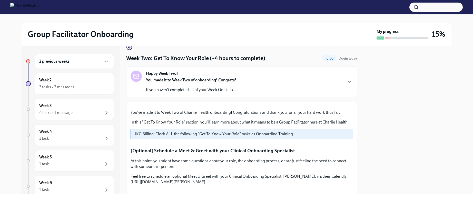
scroll to position [15, 0]
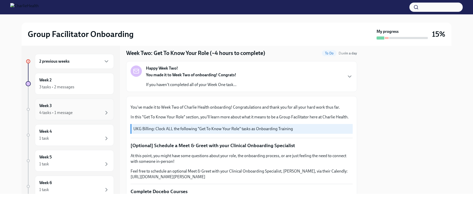
click at [70, 112] on div "4 tasks • 1 message" at bounding box center [55, 113] width 33 height 6
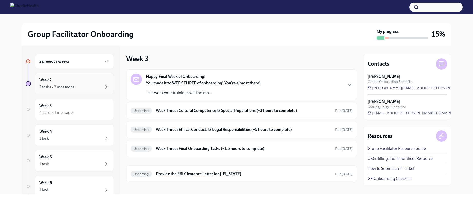
click at [70, 80] on div "Week 2 3 tasks • 2 messages" at bounding box center [74, 83] width 70 height 13
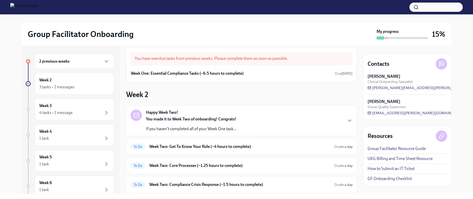
scroll to position [7, 0]
click at [171, 74] on h6 "Week One: Essential Compliance Tasks (~6.5 hours to complete)" at bounding box center [187, 73] width 113 height 6
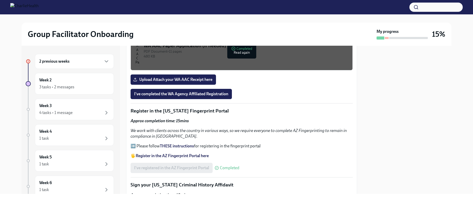
scroll to position [483, 0]
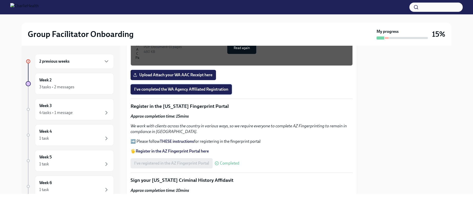
click at [155, 84] on button "I've completed the WA Agency Affiliated Registration" at bounding box center [181, 89] width 101 height 10
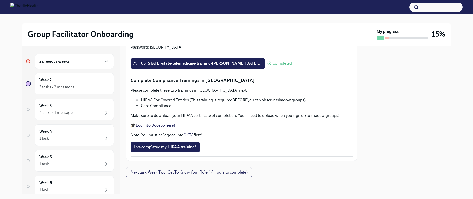
scroll to position [1233, 0]
click at [152, 148] on span "I've completed my HIPAA training!" at bounding box center [165, 146] width 62 height 5
click at [171, 170] on span "Next task : Week Two: Get To Know Your Role (~4 hours to complete)" at bounding box center [189, 171] width 117 height 5
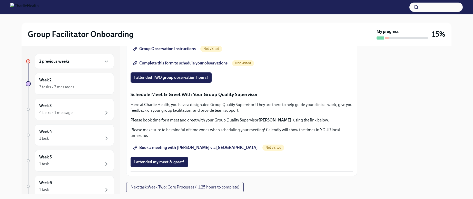
scroll to position [382, 0]
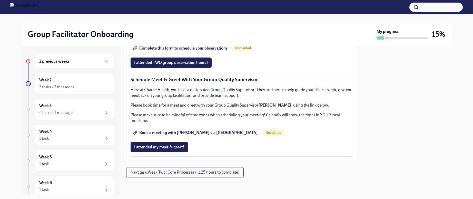
click at [153, 39] on link "Group Observation Instructions" at bounding box center [165, 34] width 69 height 10
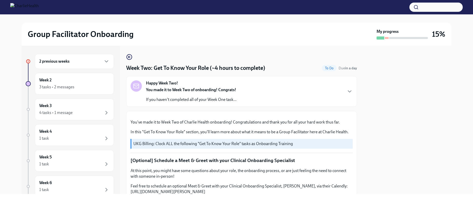
click at [91, 64] on div "2 previous weeks" at bounding box center [74, 61] width 70 height 6
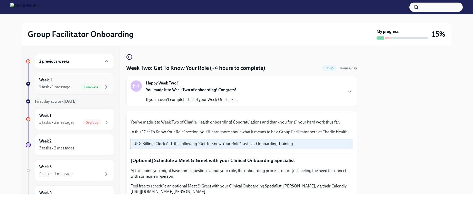
click at [90, 88] on span "Complete" at bounding box center [91, 87] width 21 height 4
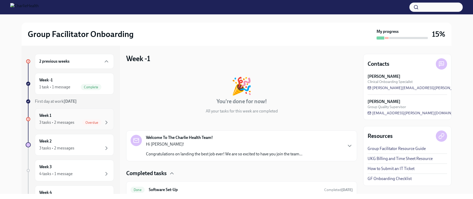
click at [89, 125] on div "Overdue" at bounding box center [91, 122] width 19 height 6
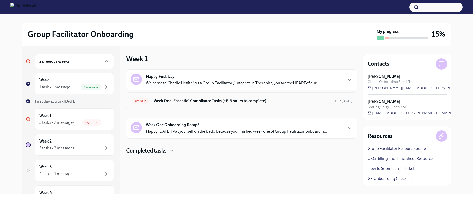
click at [249, 100] on h6 "Week One: Essential Compliance Tasks (~6.5 hours to complete)" at bounding box center [242, 101] width 177 height 6
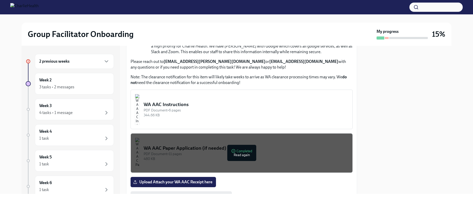
scroll to position [390, 0]
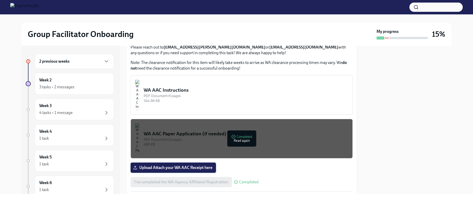
click at [195, 168] on label "Upload Attach your WA AAC Receipt here" at bounding box center [173, 167] width 85 height 10
click at [0, 0] on input "Upload Attach your WA AAC Receipt here" at bounding box center [0, 0] width 0 height 0
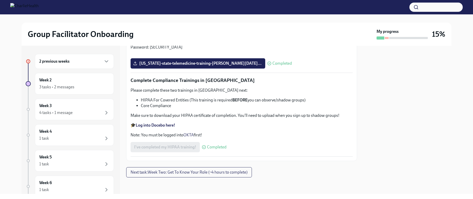
scroll to position [1233, 0]
click at [61, 88] on div "3 tasks • 2 messages" at bounding box center [56, 87] width 35 height 6
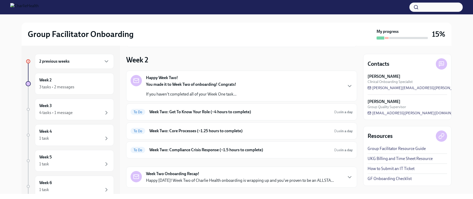
scroll to position [43, 0]
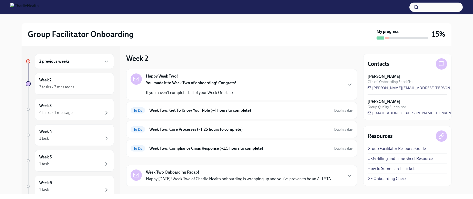
click at [300, 86] on div "Happy Week Two! You made it to Week Two of onboarding! Congrats! If you haven't…" at bounding box center [242, 84] width 222 height 22
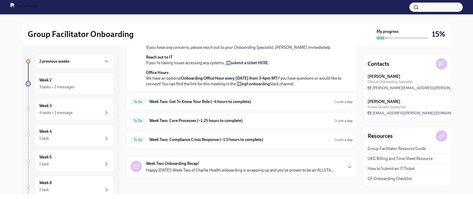
scroll to position [215, 0]
click at [212, 106] on div "To Do Week Two: Get To Know Your Role (~4 hours to complete) Due in a day" at bounding box center [242, 101] width 222 height 8
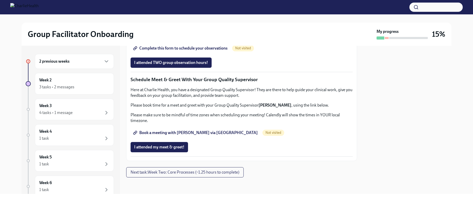
scroll to position [427, 0]
click at [186, 51] on span "Complete this form to schedule your observations" at bounding box center [180, 48] width 93 height 5
